Goal: Transaction & Acquisition: Download file/media

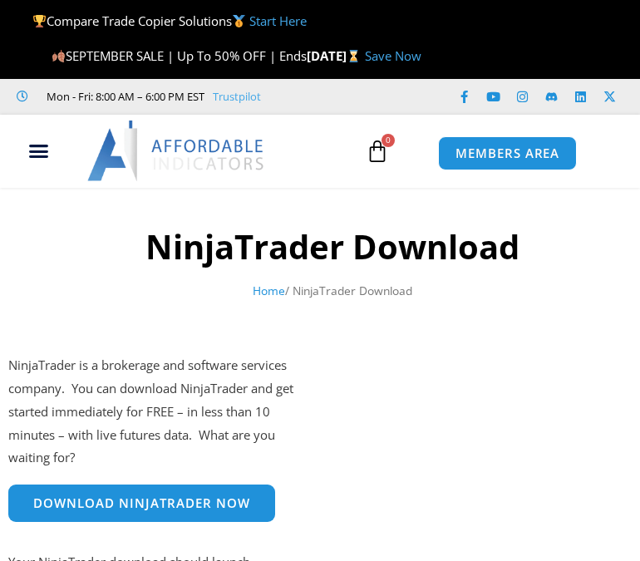
scroll to position [2, 0]
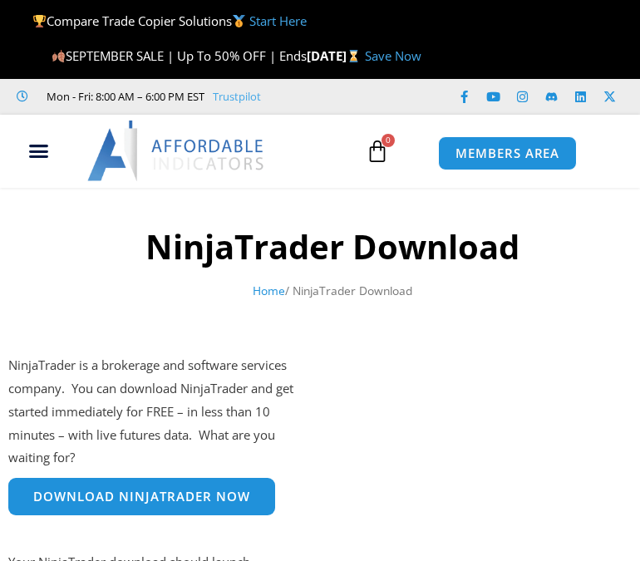
click at [180, 496] on span "Download NinjaTrader Now" at bounding box center [141, 496] width 217 height 12
click at [199, 506] on link "Download NinjaTrader Now" at bounding box center [141, 496] width 267 height 37
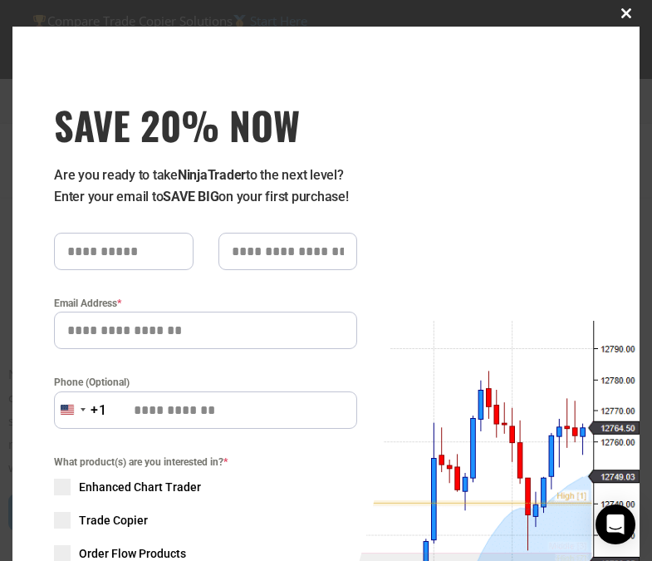
click at [613, 13] on span "SAVE 20% NOW popup" at bounding box center [626, 13] width 27 height 10
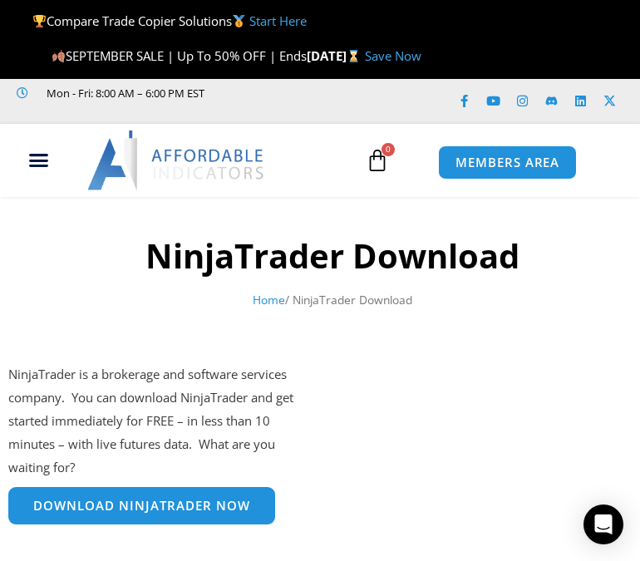
click at [195, 512] on span "Download NinjaTrader Now" at bounding box center [141, 505] width 217 height 12
